Goal: Information Seeking & Learning: Learn about a topic

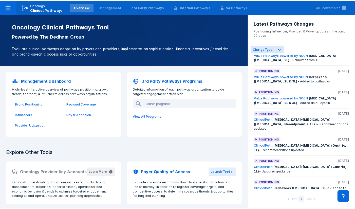
scroll to position [201, 0]
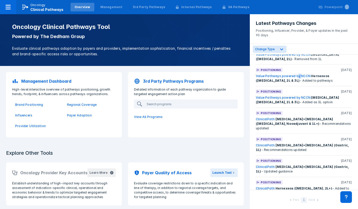
drag, startPoint x: 300, startPoint y: 73, endPoint x: 297, endPoint y: 74, distance: 3.0
click at [297, 74] on div "Positioning Sep 2025 Value Pathways powered by NCCN: Hernexeos (NSCLC, 2L & 3L)…" at bounding box center [304, 75] width 96 height 15
click at [297, 74] on link "Value Pathways powered by NCCN:" at bounding box center [283, 76] width 55 height 4
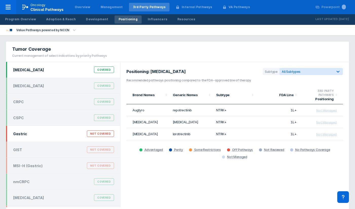
scroll to position [14, 0]
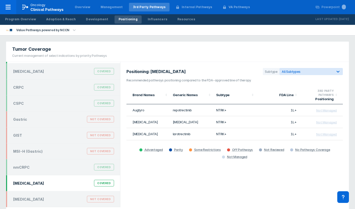
click at [58, 179] on div "NSCLC Covered" at bounding box center [63, 183] width 107 height 10
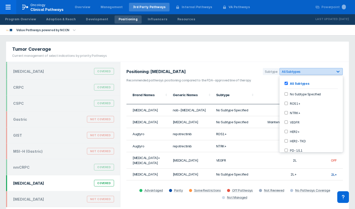
click at [339, 72] on icon at bounding box center [337, 71] width 5 height 5
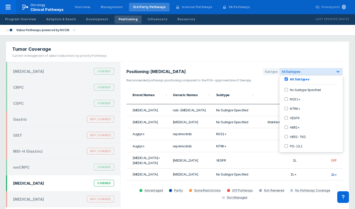
click at [287, 127] on input "HER2+" at bounding box center [285, 126] width 3 height 3
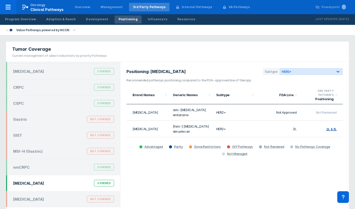
click at [249, 62] on div "Positioning: NSCLC Subtype HER2+ Recommended pathways positioning compared to t…" at bounding box center [234, 134] width 228 height 145
click at [256, 52] on div "Tumor Coverage Current management of select indications by priority Pathways" at bounding box center [177, 52] width 342 height 20
click at [257, 55] on div "Tumor Coverage Current management of select indications by priority Pathways" at bounding box center [177, 52] width 342 height 20
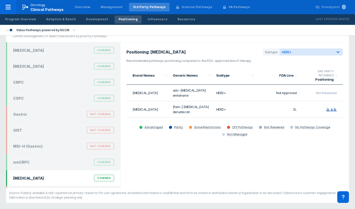
scroll to position [0, 0]
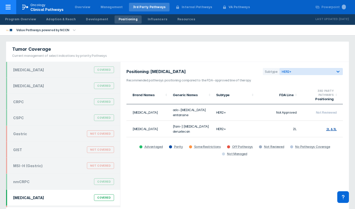
click at [12, 6] on div at bounding box center [8, 7] width 16 height 14
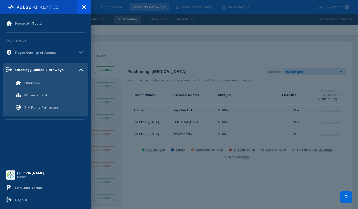
click at [157, 42] on div at bounding box center [179, 104] width 358 height 209
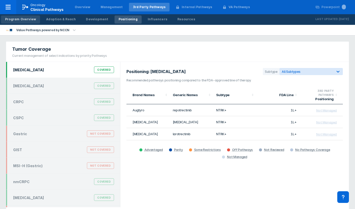
click at [28, 18] on div "Program Overview" at bounding box center [20, 19] width 31 height 5
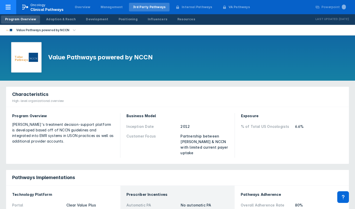
click at [39, 7] on span "Clinical Pathways" at bounding box center [46, 9] width 33 height 4
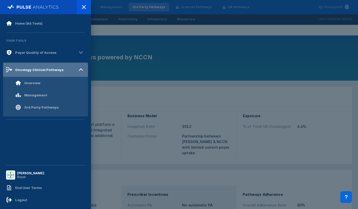
click at [33, 69] on div "Oncology Clinical Pathways" at bounding box center [39, 70] width 48 height 4
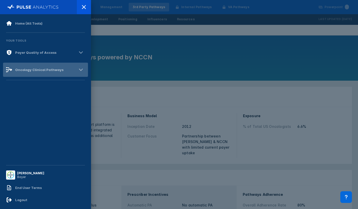
click at [33, 69] on div "Oncology Clinical Pathways" at bounding box center [39, 70] width 48 height 4
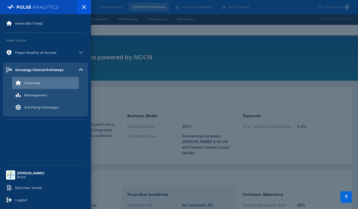
click at [30, 80] on div "Overview" at bounding box center [27, 83] width 25 height 6
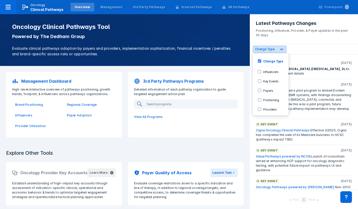
click at [279, 47] on icon at bounding box center [281, 49] width 5 height 5
click at [265, 99] on label "Positioning" at bounding box center [270, 99] width 18 height 4
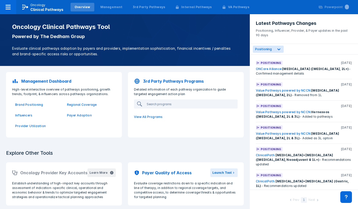
click at [301, 57] on div "Positioning Sep 2025 ONCare Alliance: docetaxel (NSCLC, 2L+) - Confirmed manage…" at bounding box center [304, 121] width 108 height 135
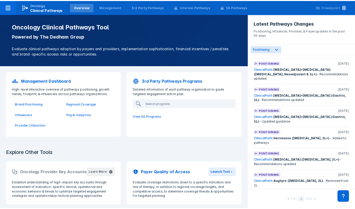
scroll to position [86, 0]
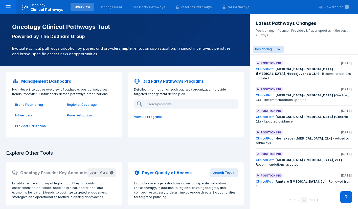
click at [266, 136] on link "ClinicalPath:" at bounding box center [266, 138] width 20 height 4
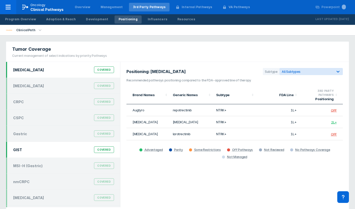
scroll to position [14, 0]
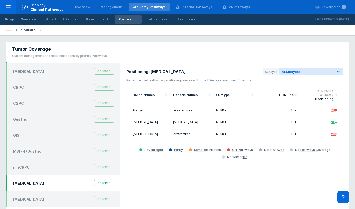
click at [59, 184] on div "NSCLC Covered" at bounding box center [63, 183] width 107 height 10
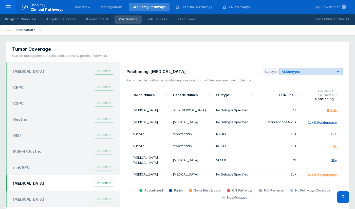
click at [336, 71] on icon at bounding box center [337, 71] width 5 height 5
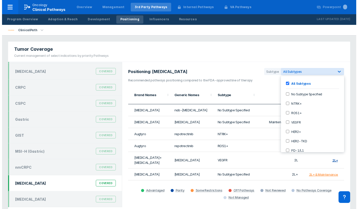
scroll to position [4, 0]
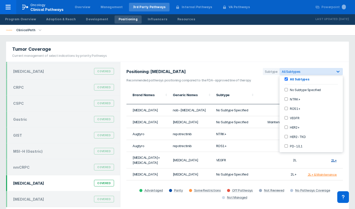
click at [286, 129] on div "HER2+" at bounding box center [310, 127] width 59 height 8
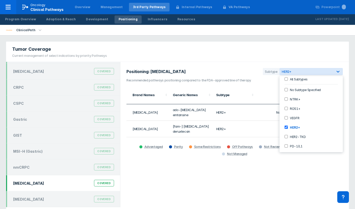
click at [286, 136] on input "HER2-TKD" at bounding box center [285, 136] width 3 height 3
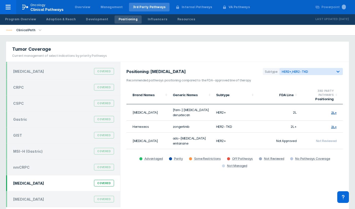
click at [268, 54] on div "Tumor Coverage Current management of select indications by priority Pathways" at bounding box center [177, 52] width 342 height 20
click at [10, 9] on icon at bounding box center [8, 7] width 5 height 5
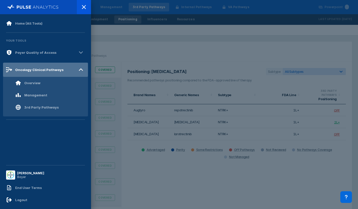
click at [25, 68] on div "Oncology Clinical Pathways" at bounding box center [39, 70] width 48 height 4
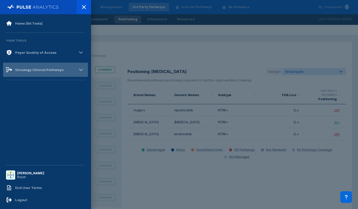
click at [25, 71] on div "Oncology Clinical Pathways" at bounding box center [39, 70] width 48 height 4
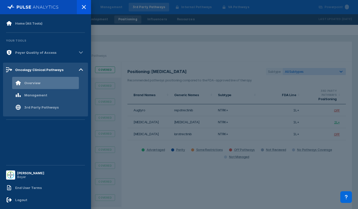
click at [30, 81] on div "Overview" at bounding box center [32, 83] width 16 height 4
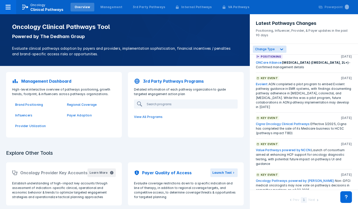
scroll to position [9, 0]
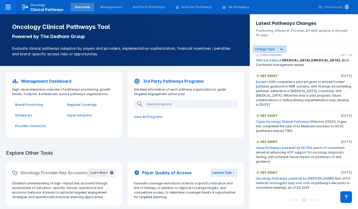
click at [282, 47] on icon at bounding box center [281, 49] width 5 height 5
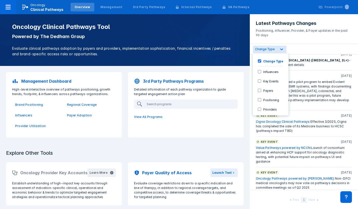
click at [268, 100] on label "Positioning" at bounding box center [270, 99] width 18 height 4
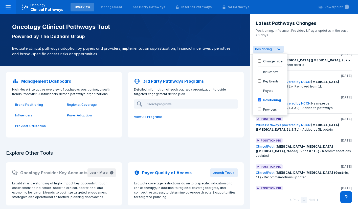
scroll to position [0, 0]
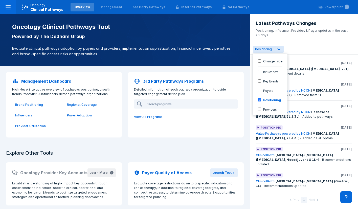
click at [302, 48] on div "option Positioning, selected. 6 results available. Use Up and Down to choose op…" at bounding box center [304, 49] width 108 height 11
